Goal: Find specific page/section: Find specific page/section

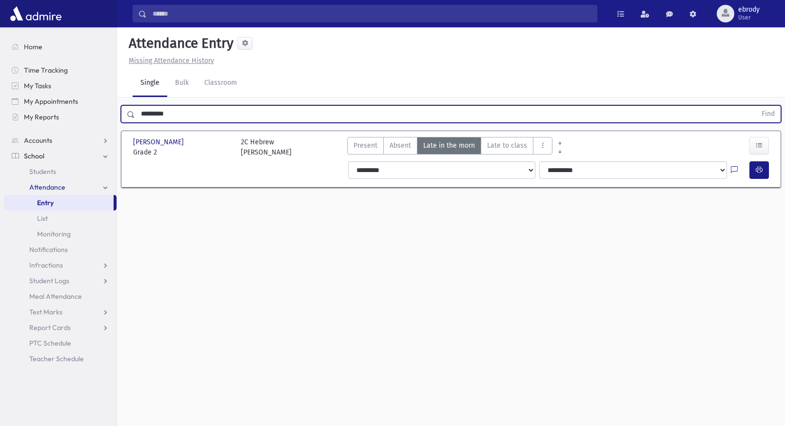
click at [165, 120] on input "*********" at bounding box center [445, 114] width 621 height 18
click at [756, 106] on button "Find" at bounding box center [768, 114] width 25 height 17
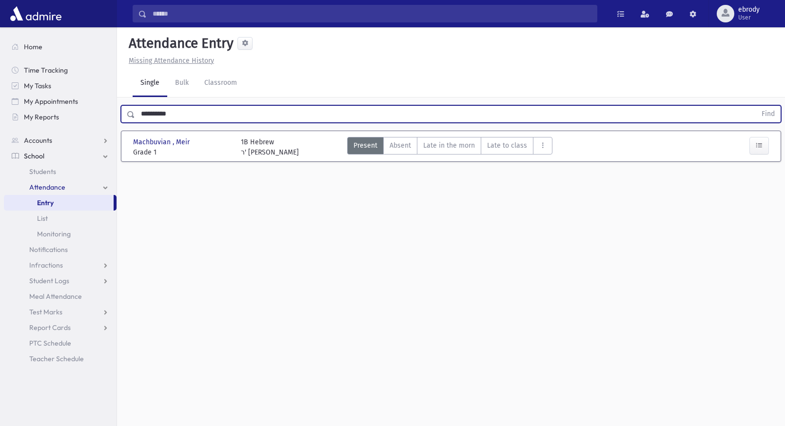
drag, startPoint x: 192, startPoint y: 115, endPoint x: -85, endPoint y: 74, distance: 279.8
click at [0, 74] on html "Search Results All Accounts Students" at bounding box center [392, 213] width 785 height 426
click at [756, 106] on button "Find" at bounding box center [768, 114] width 25 height 17
click at [453, 147] on span "Late in the morn" at bounding box center [449, 145] width 52 height 10
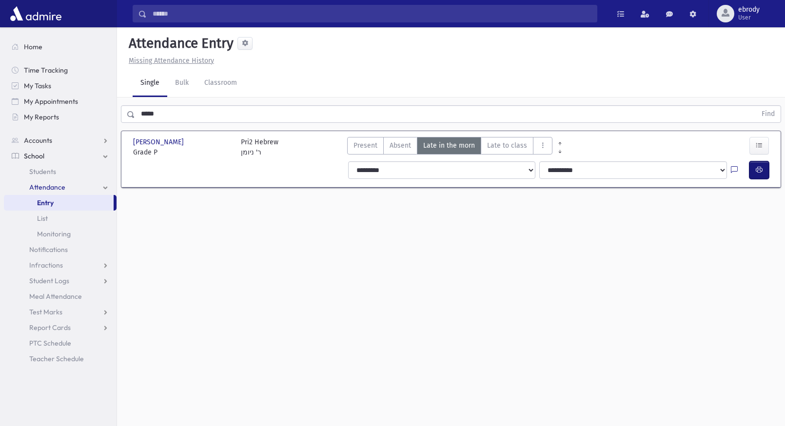
click at [762, 168] on button "button" at bounding box center [758, 170] width 19 height 18
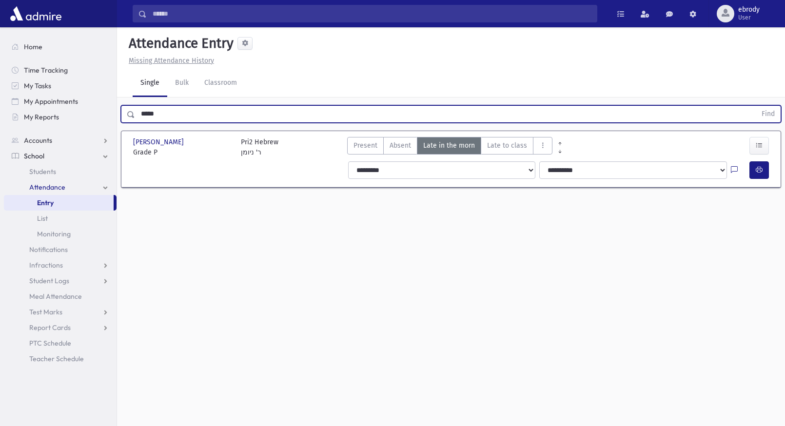
click at [165, 110] on input "*****" at bounding box center [445, 114] width 621 height 18
type input "*"
type input "*********"
click at [756, 106] on button "Find" at bounding box center [768, 114] width 25 height 17
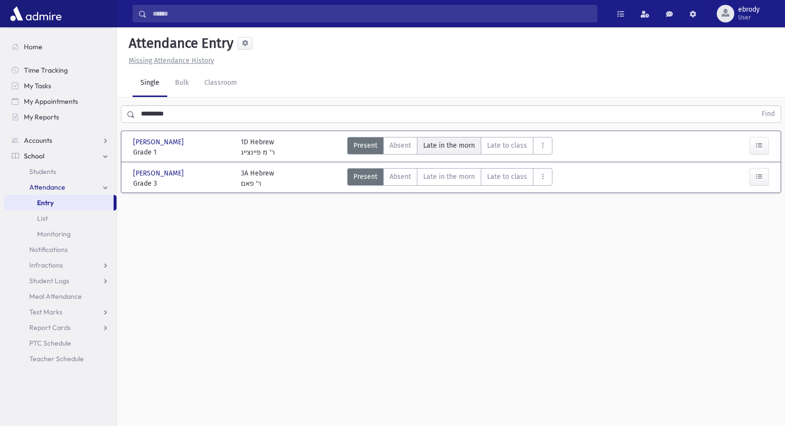
click at [454, 144] on span "Late in the morn" at bounding box center [449, 145] width 52 height 10
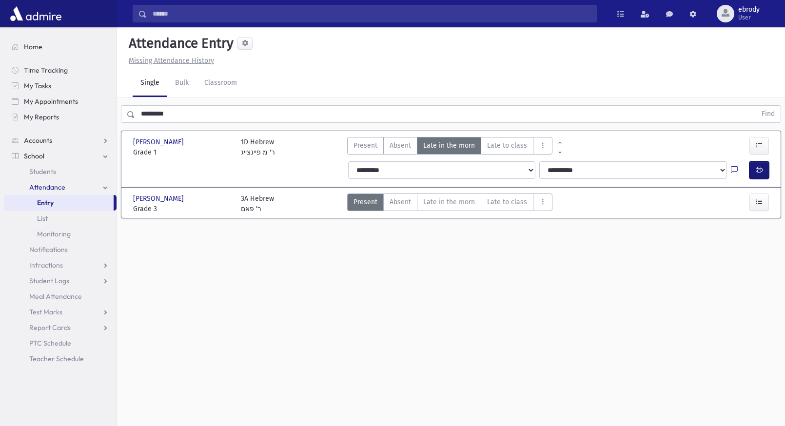
drag, startPoint x: 764, startPoint y: 166, endPoint x: 744, endPoint y: 180, distance: 24.6
click at [764, 168] on button "button" at bounding box center [758, 170] width 19 height 18
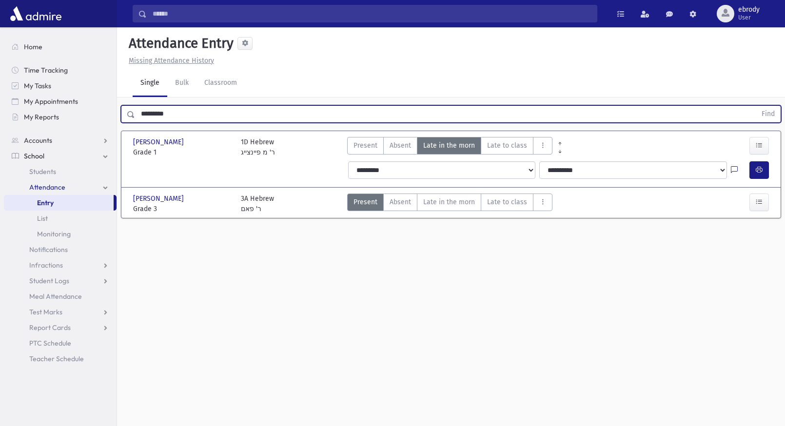
drag, startPoint x: 184, startPoint y: 120, endPoint x: -26, endPoint y: 93, distance: 212.4
click at [0, 93] on html "Search Results All Accounts Students" at bounding box center [392, 213] width 785 height 426
click at [756, 106] on button "Find" at bounding box center [768, 114] width 25 height 17
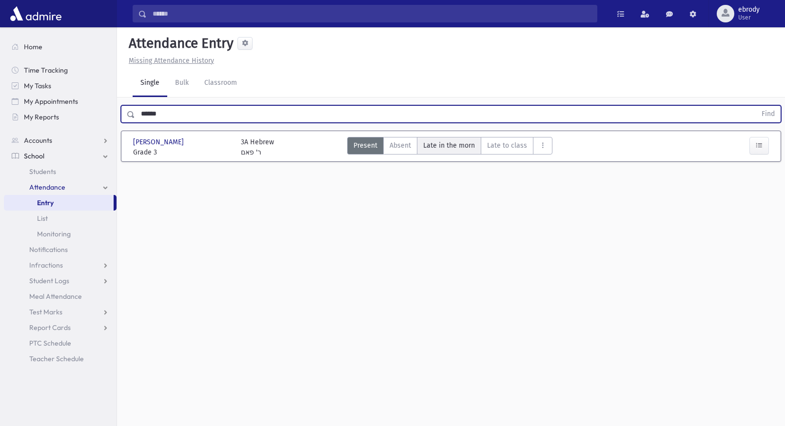
click at [453, 140] on span "Late in the morn" at bounding box center [449, 145] width 52 height 10
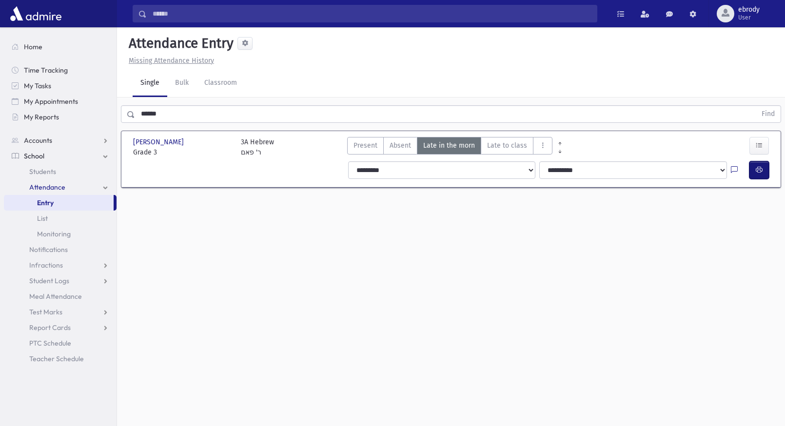
click at [763, 176] on button "button" at bounding box center [758, 170] width 19 height 18
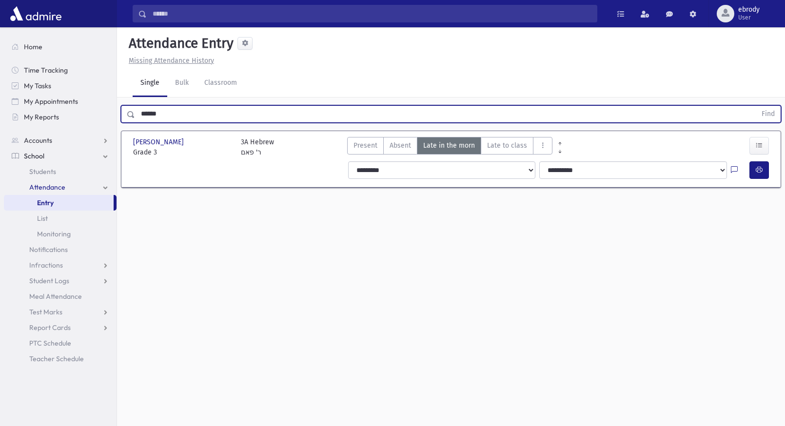
drag, startPoint x: 39, startPoint y: 89, endPoint x: -35, endPoint y: 85, distance: 73.7
click at [0, 85] on html "Search Results All Accounts Students" at bounding box center [392, 213] width 785 height 426
click at [756, 106] on button "Find" at bounding box center [768, 114] width 25 height 17
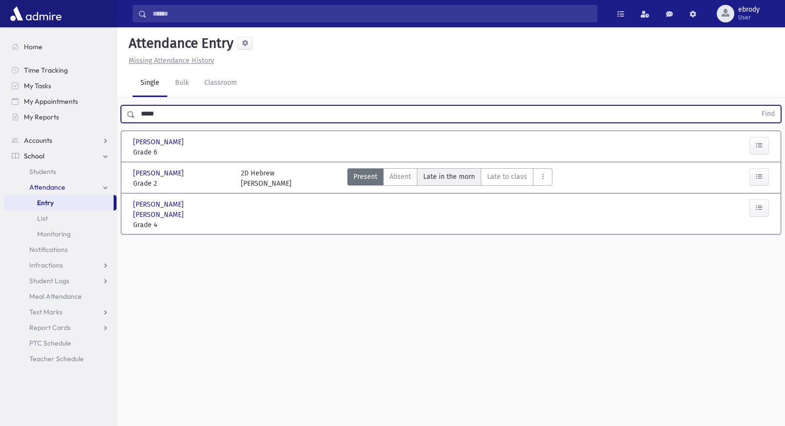
click at [431, 181] on span "Late in the morn" at bounding box center [449, 177] width 52 height 10
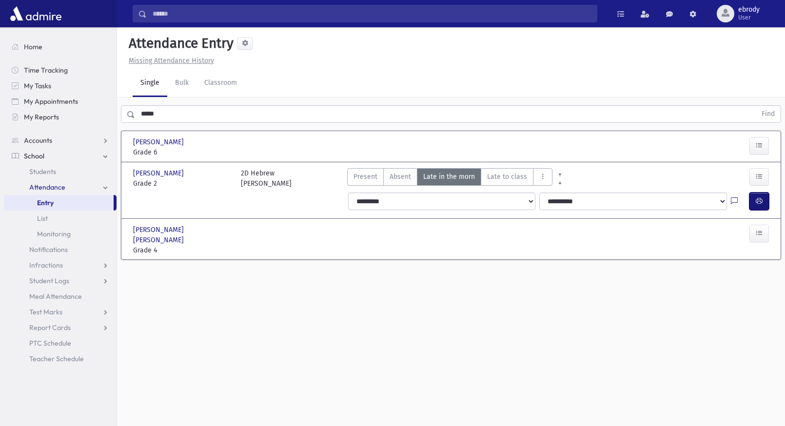
click at [751, 202] on button "button" at bounding box center [758, 202] width 19 height 18
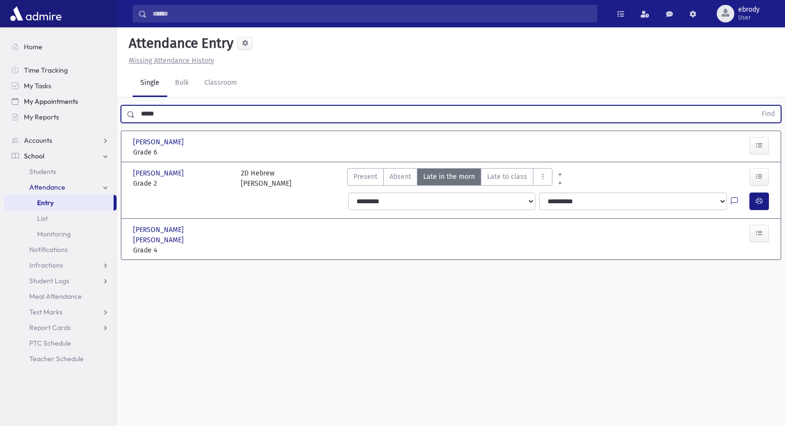
drag, startPoint x: 177, startPoint y: 106, endPoint x: 89, endPoint y: 102, distance: 88.3
click at [92, 101] on div "Search Results All Accounts" at bounding box center [392, 224] width 785 height 448
type input "*****"
click at [756, 106] on button "Find" at bounding box center [768, 114] width 25 height 17
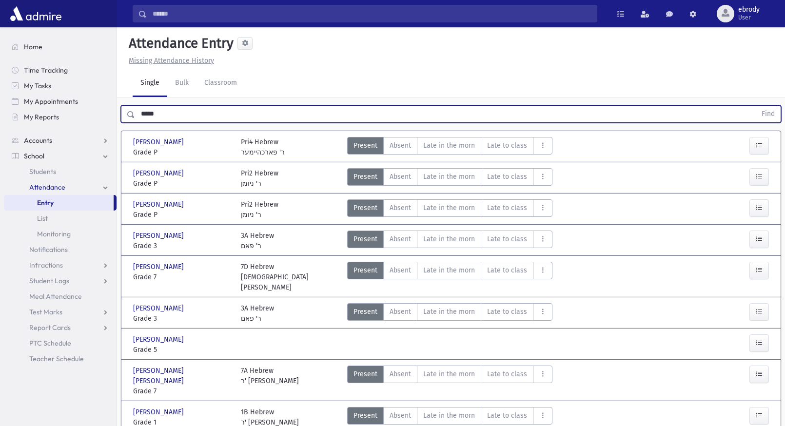
click at [24, 161] on link "School" at bounding box center [60, 156] width 113 height 16
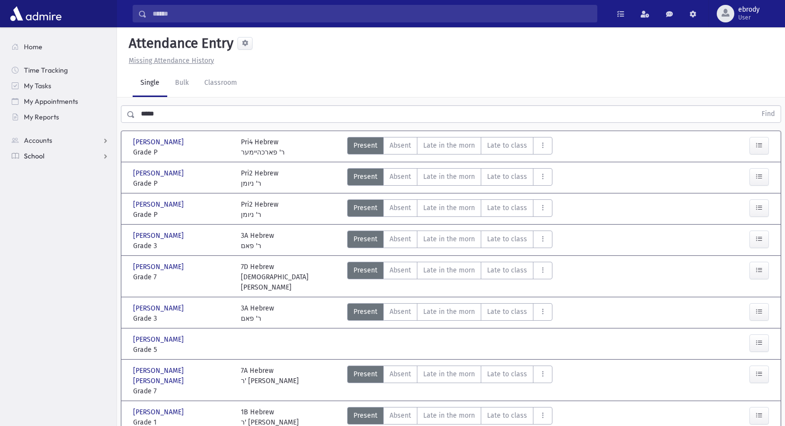
click at [43, 156] on span "School" at bounding box center [34, 156] width 20 height 9
click at [42, 170] on span "Students" at bounding box center [42, 171] width 27 height 9
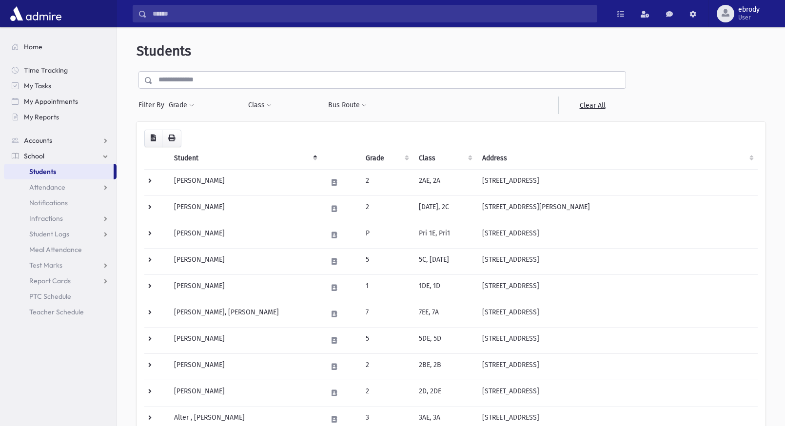
click at [213, 81] on input "text" at bounding box center [389, 80] width 473 height 18
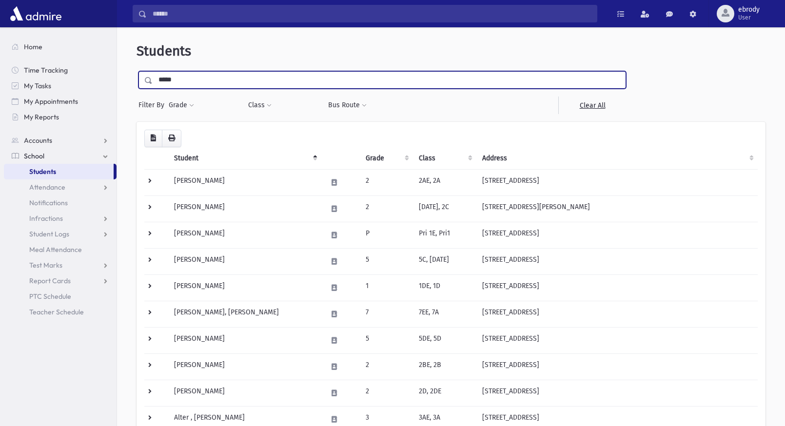
type input "*****"
click at [136, 71] on input "submit" at bounding box center [149, 77] width 27 height 13
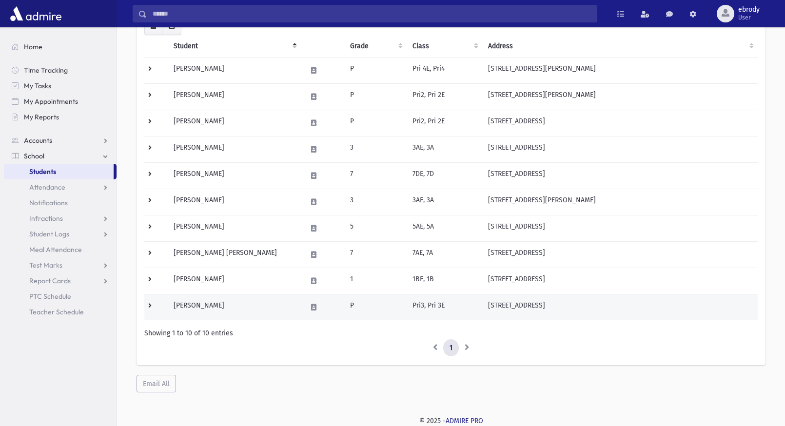
scroll to position [15, 0]
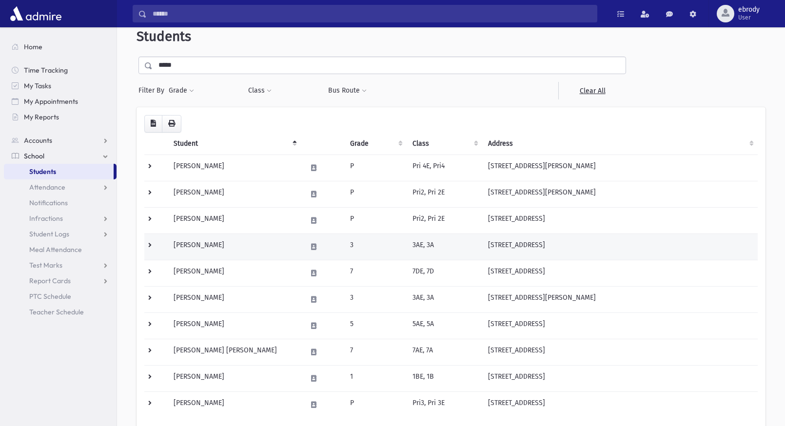
click at [210, 250] on td "Klein, Benzion" at bounding box center [234, 246] width 133 height 26
